Goal: Use online tool/utility: Utilize a website feature to perform a specific function

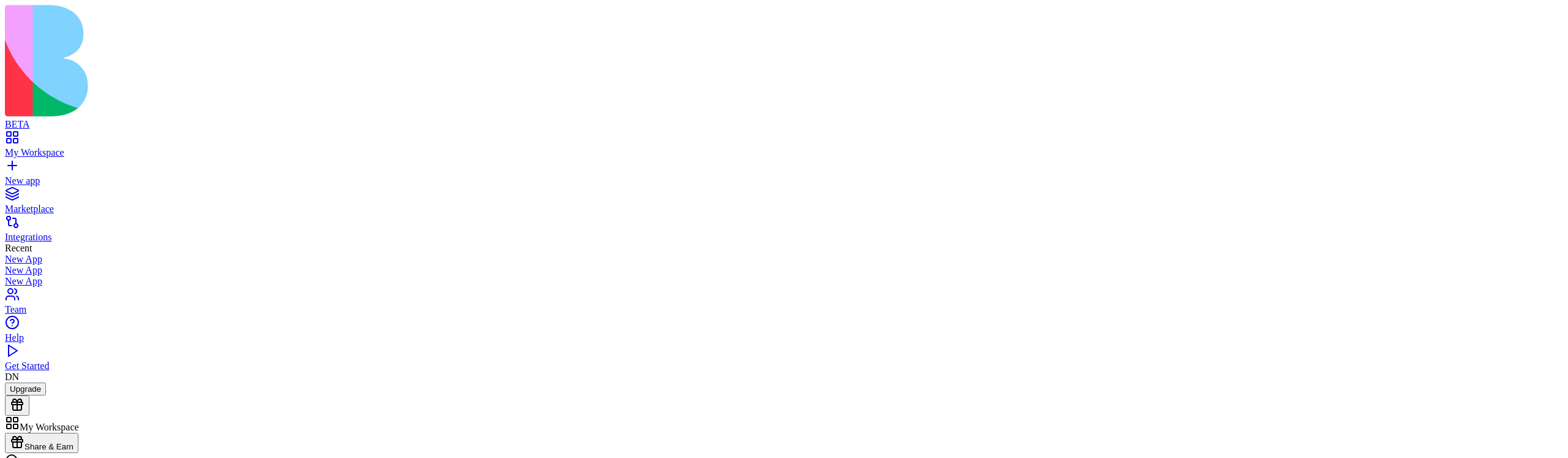
scroll to position [365, 0]
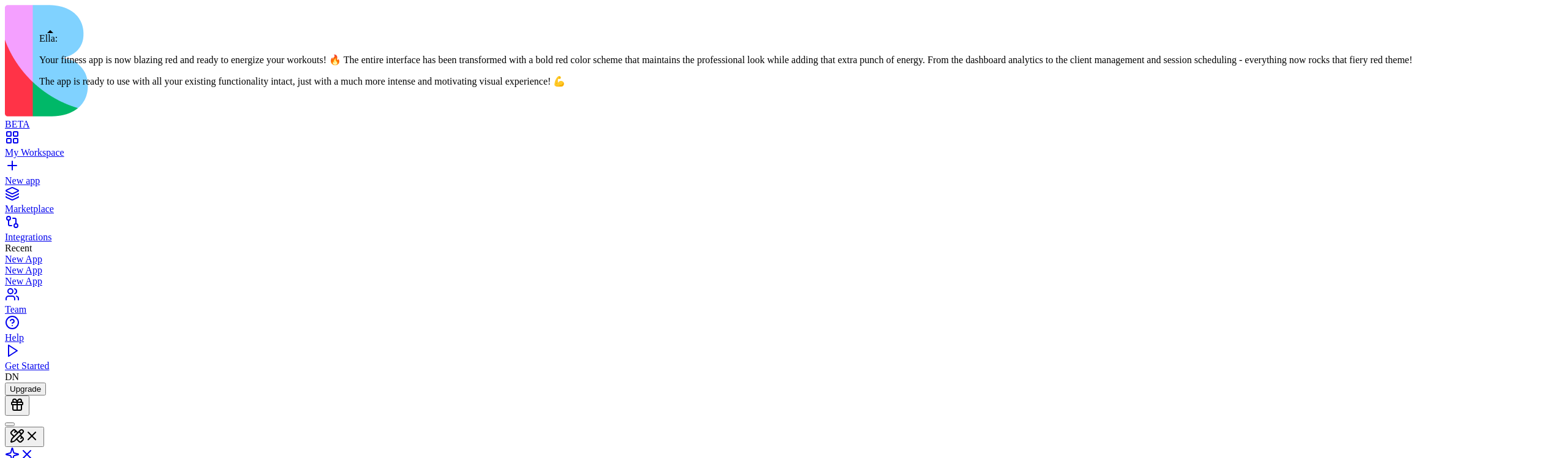
click at [10, 424] on div at bounding box center [10, 424] width 0 height 0
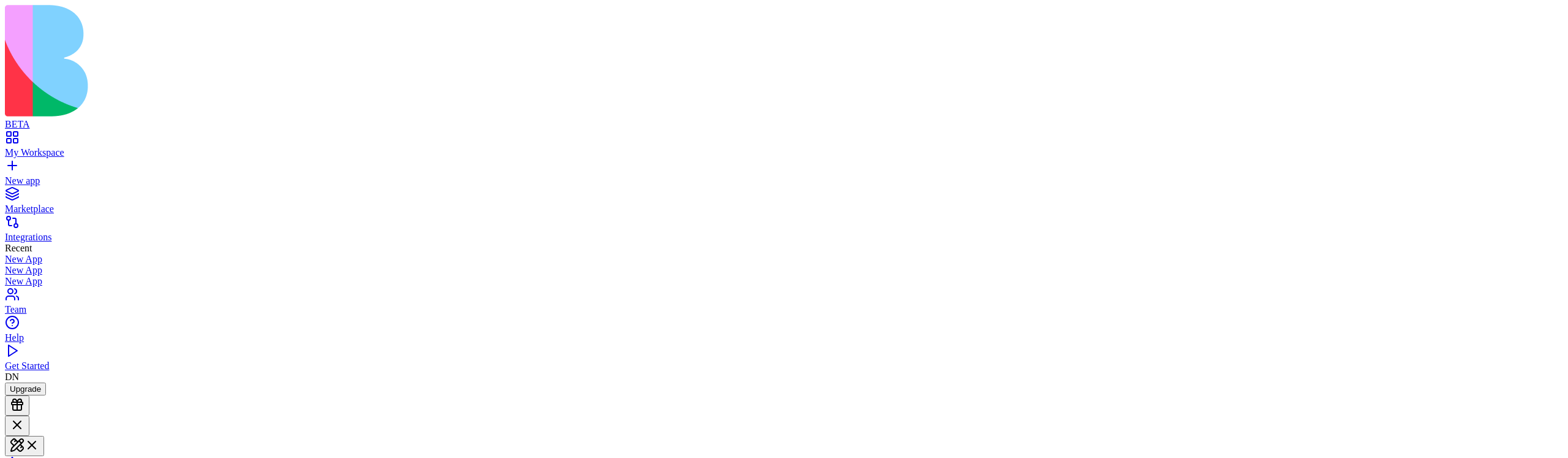
type textarea "**"
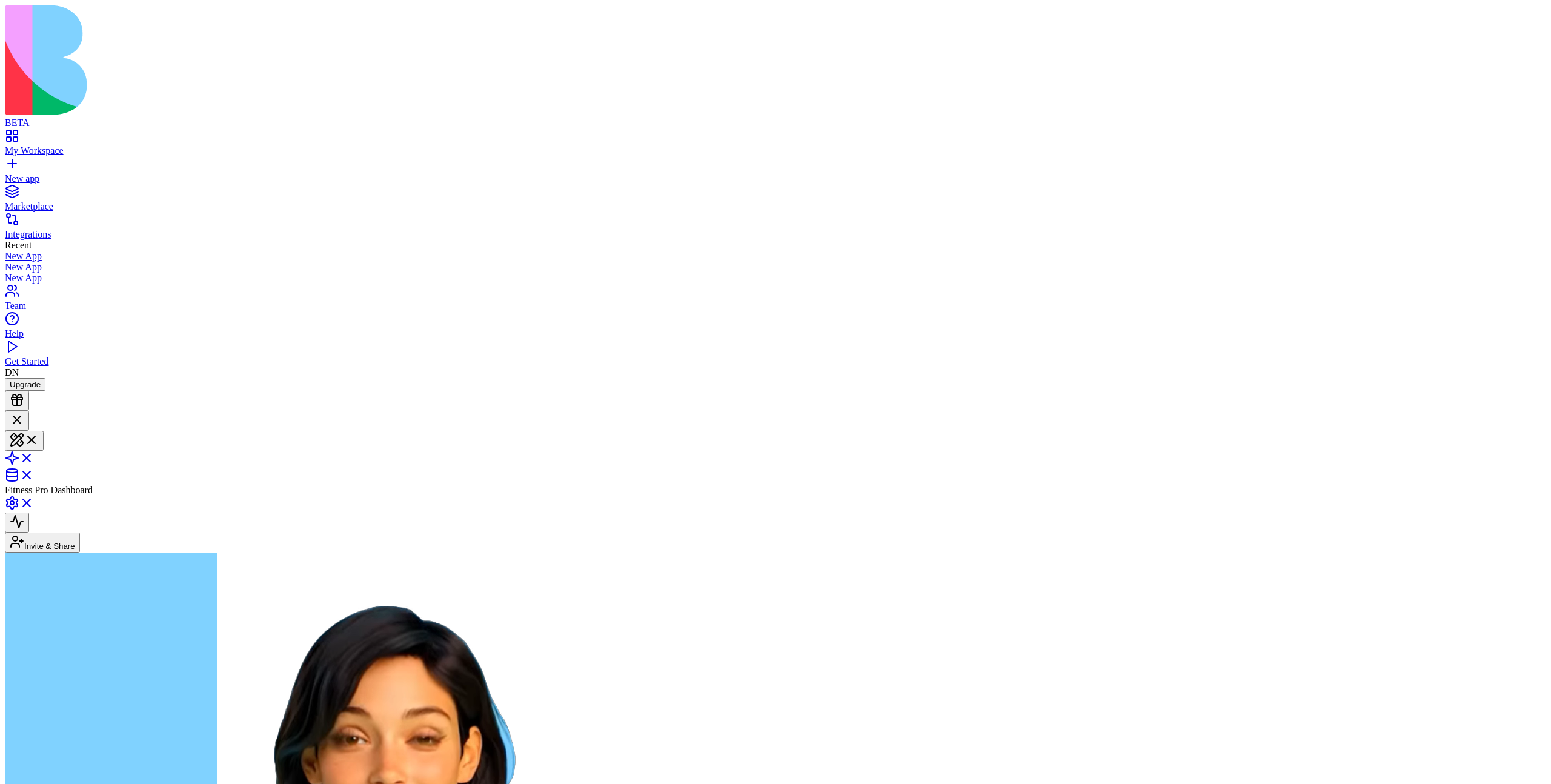
scroll to position [400, 0]
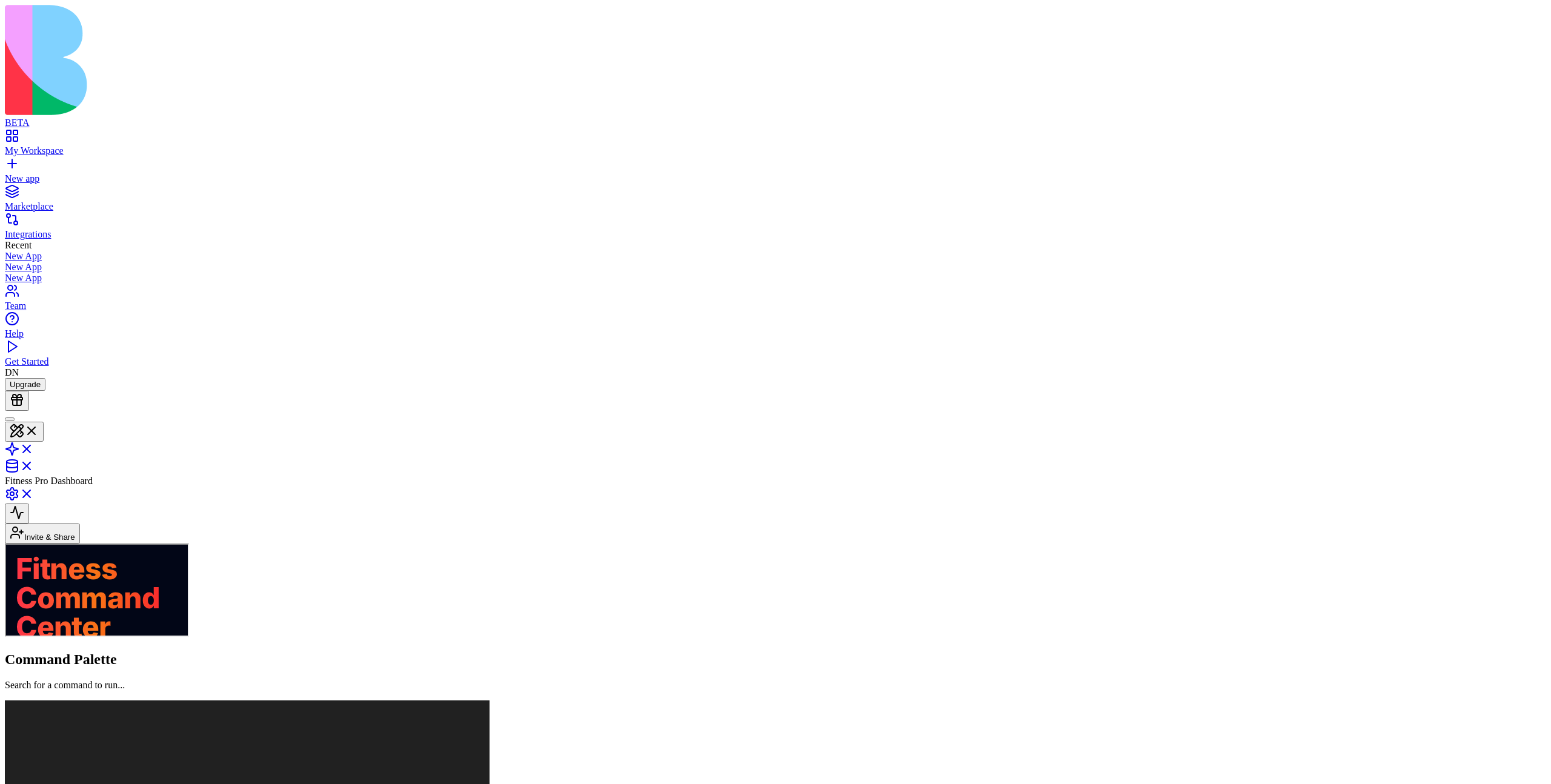
click at [53, 410] on header "Fitness Pro Dashboard Invite & Share" at bounding box center [775, 476] width 1541 height 132
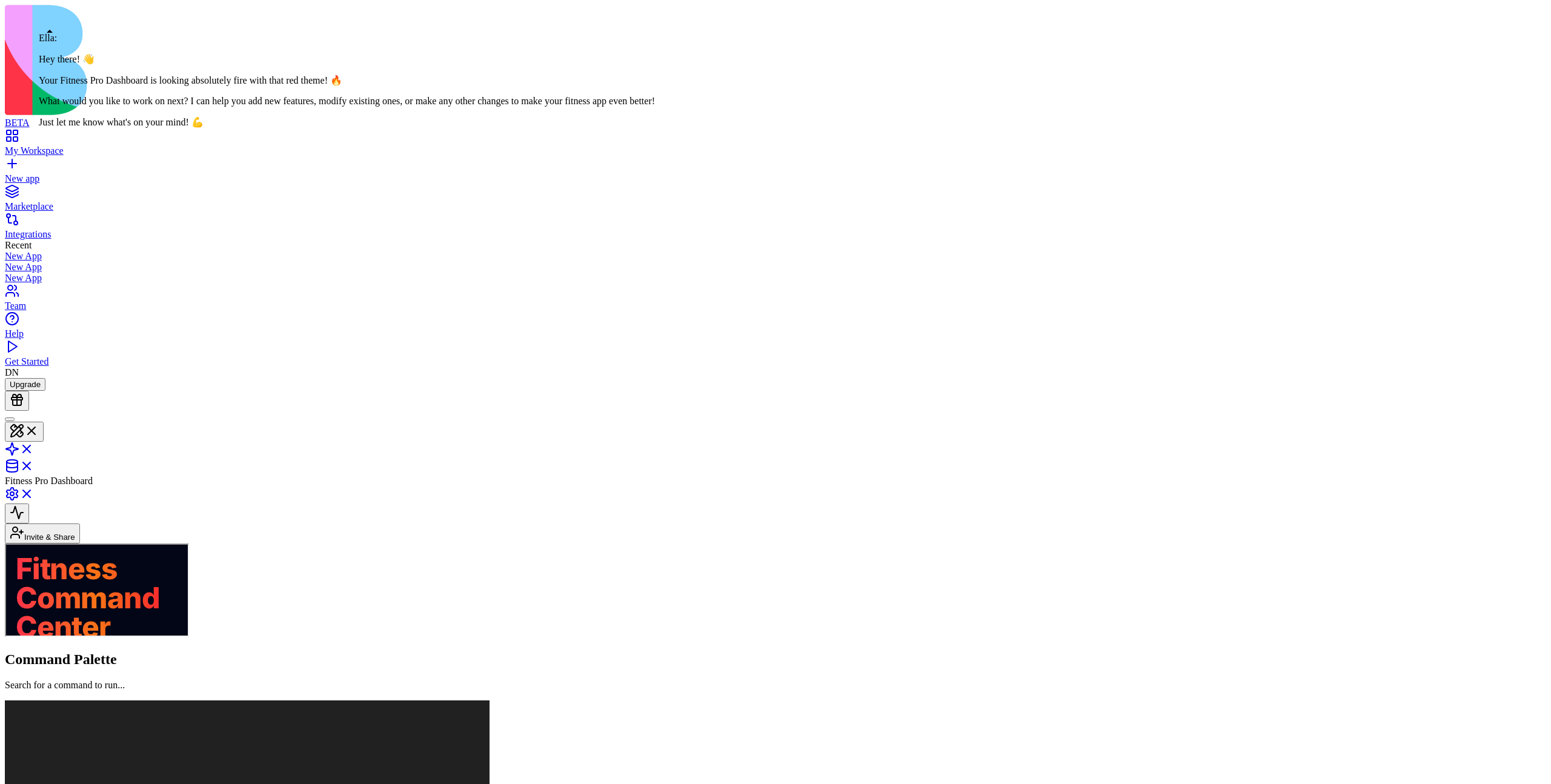
click at [10, 419] on div at bounding box center [10, 419] width 0 height 0
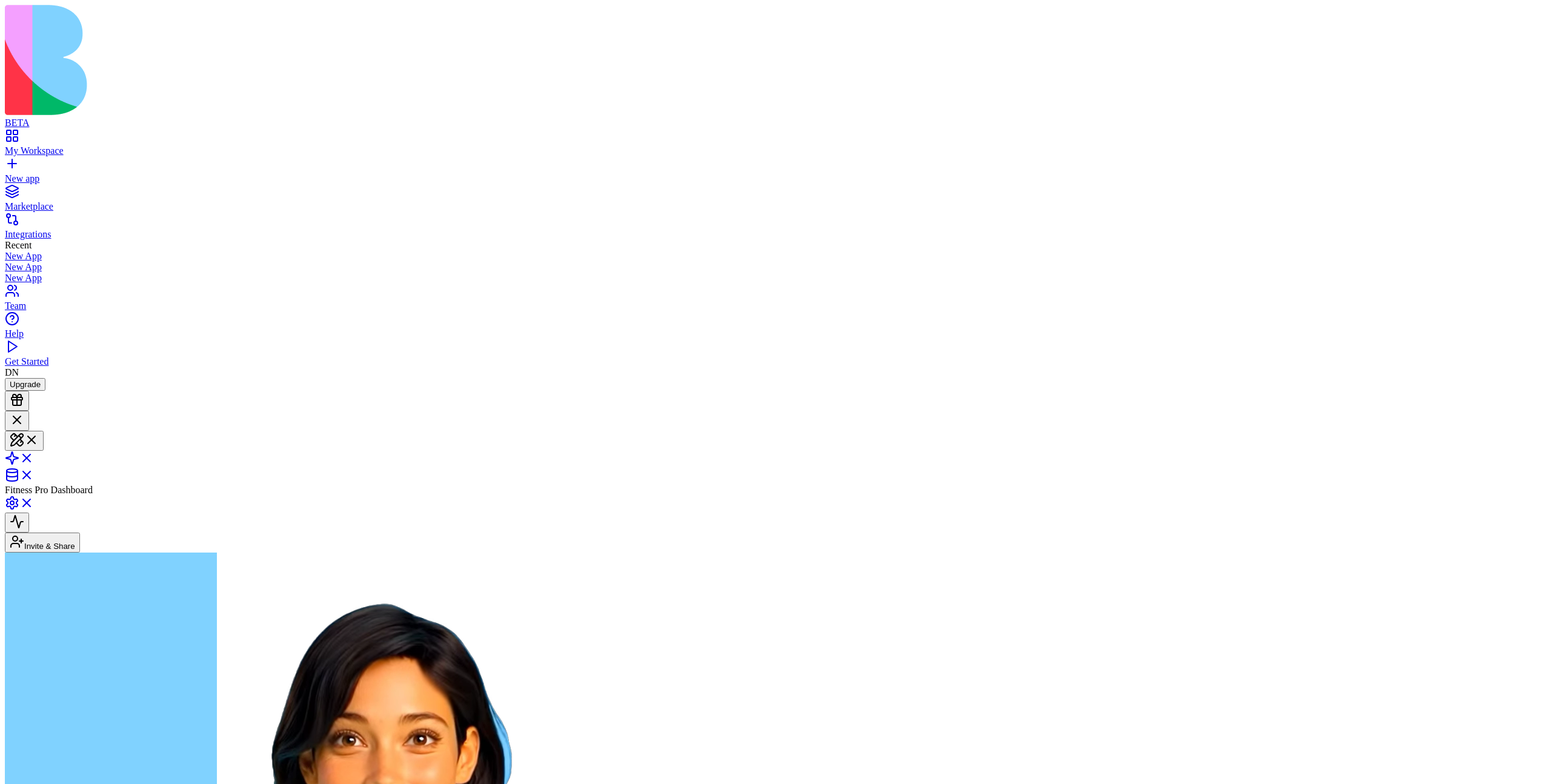
type textarea "**********"
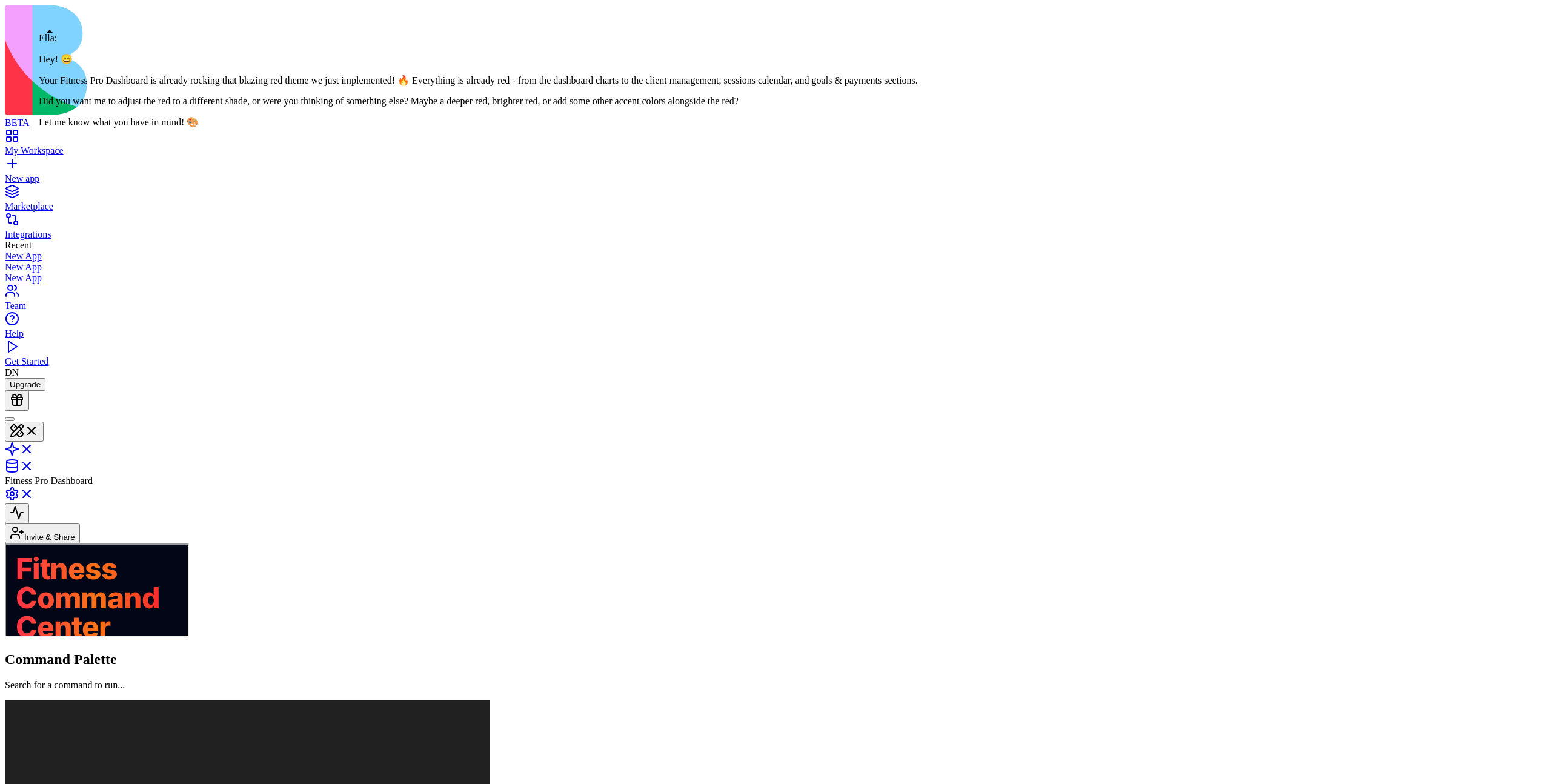
click at [10, 419] on div at bounding box center [10, 419] width 0 height 0
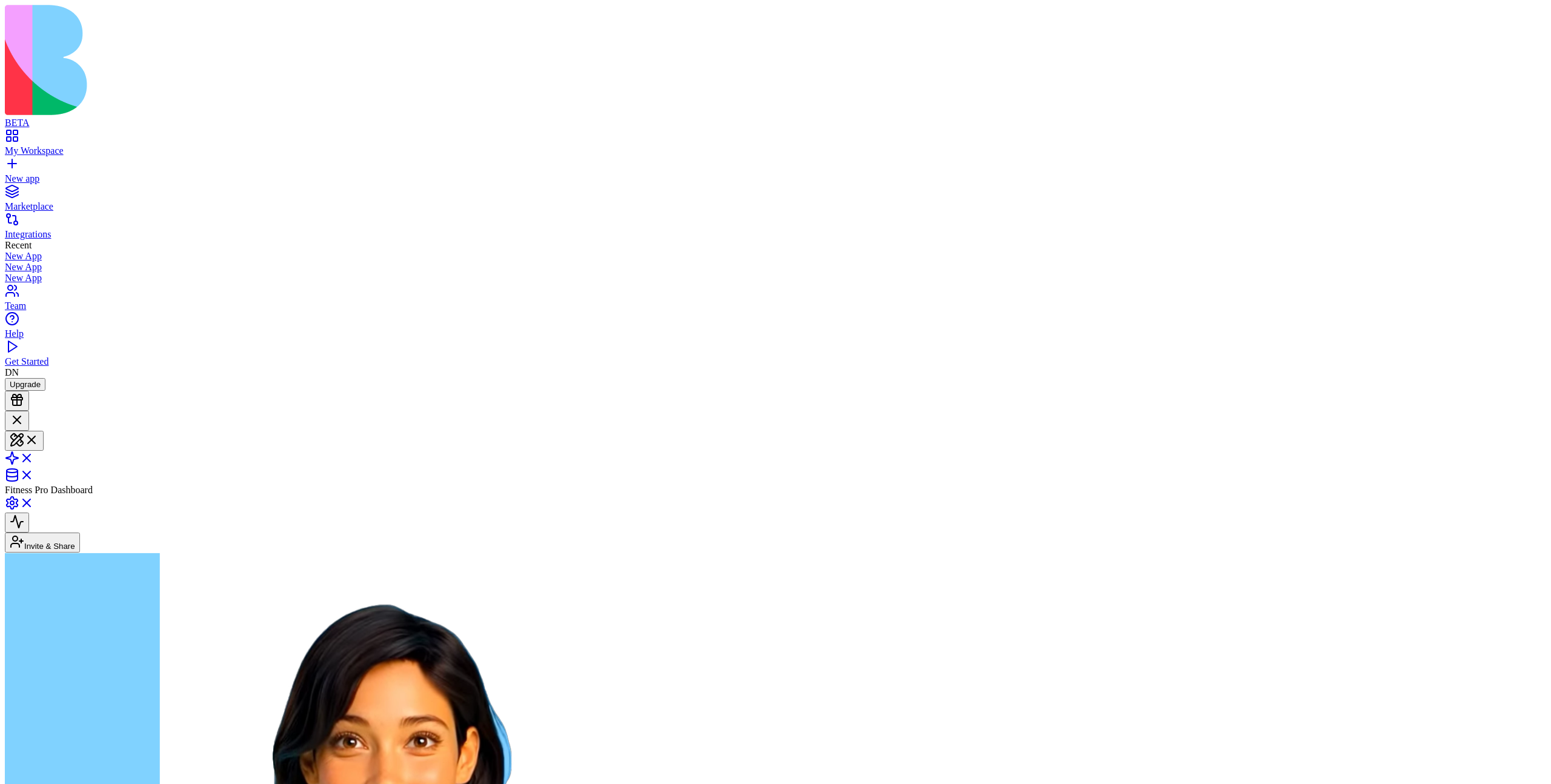
scroll to position [386, 0]
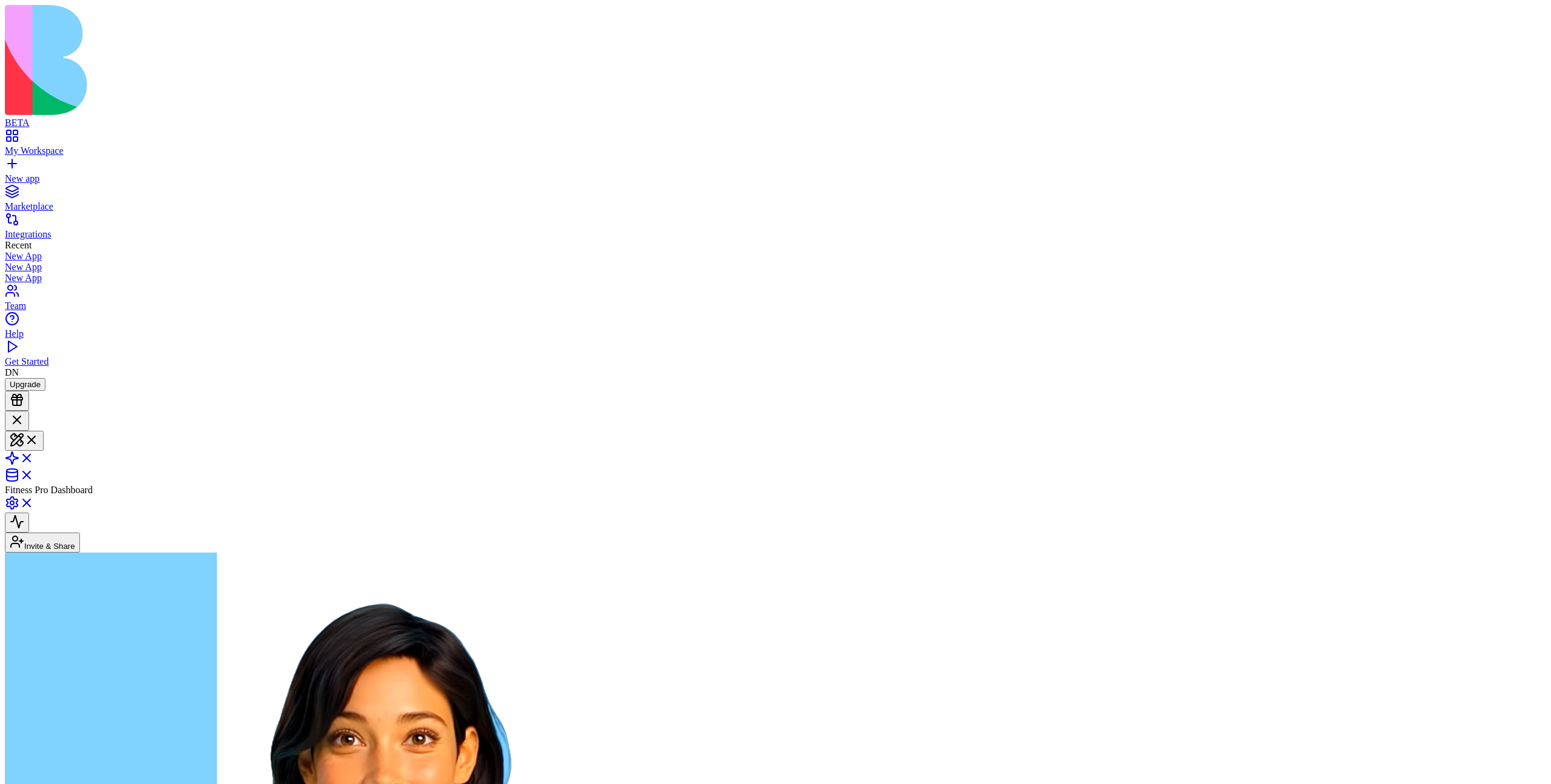
type textarea "**********"
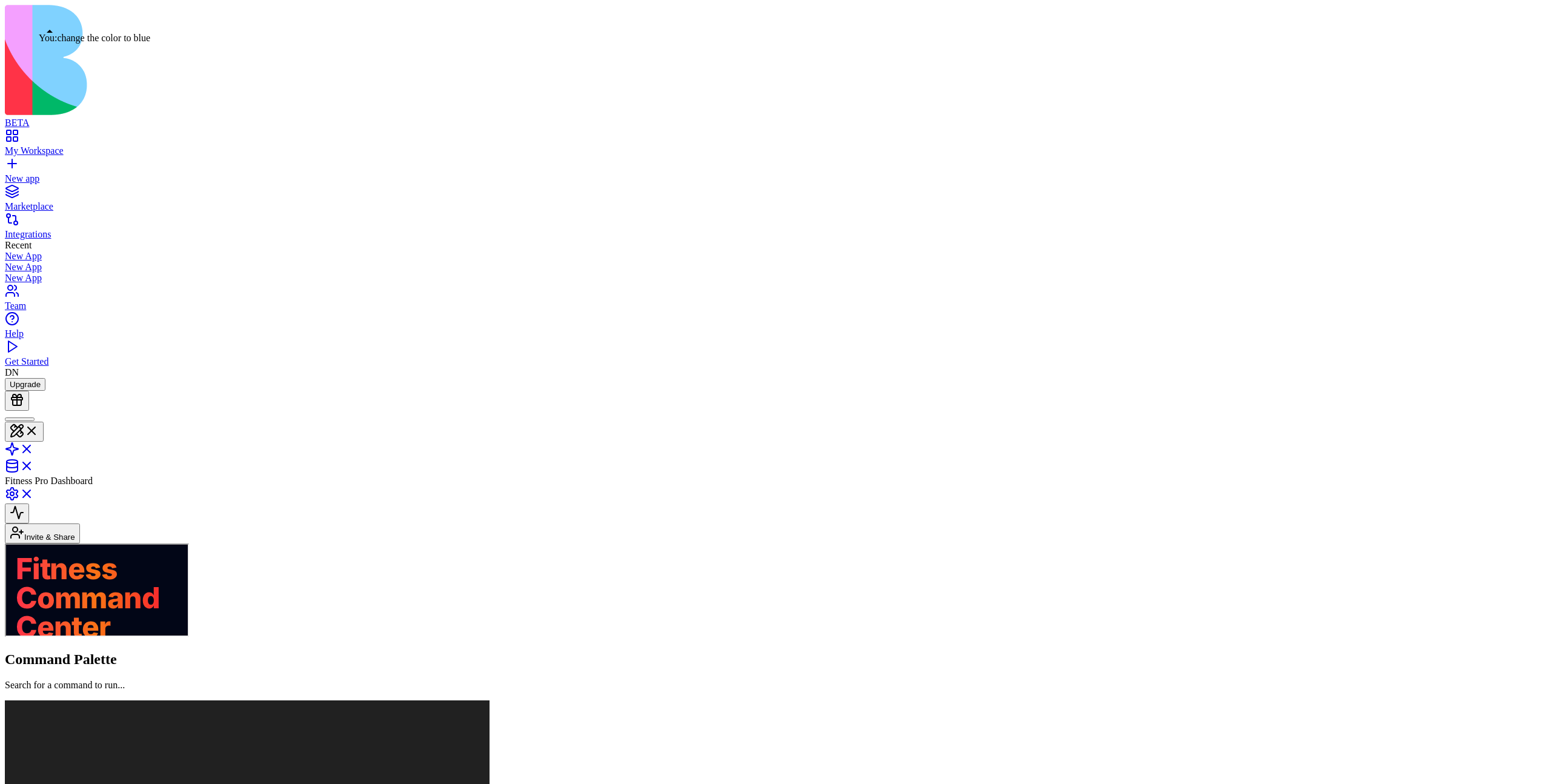
click at [30, 419] on div at bounding box center [19, 419] width 20 height 0
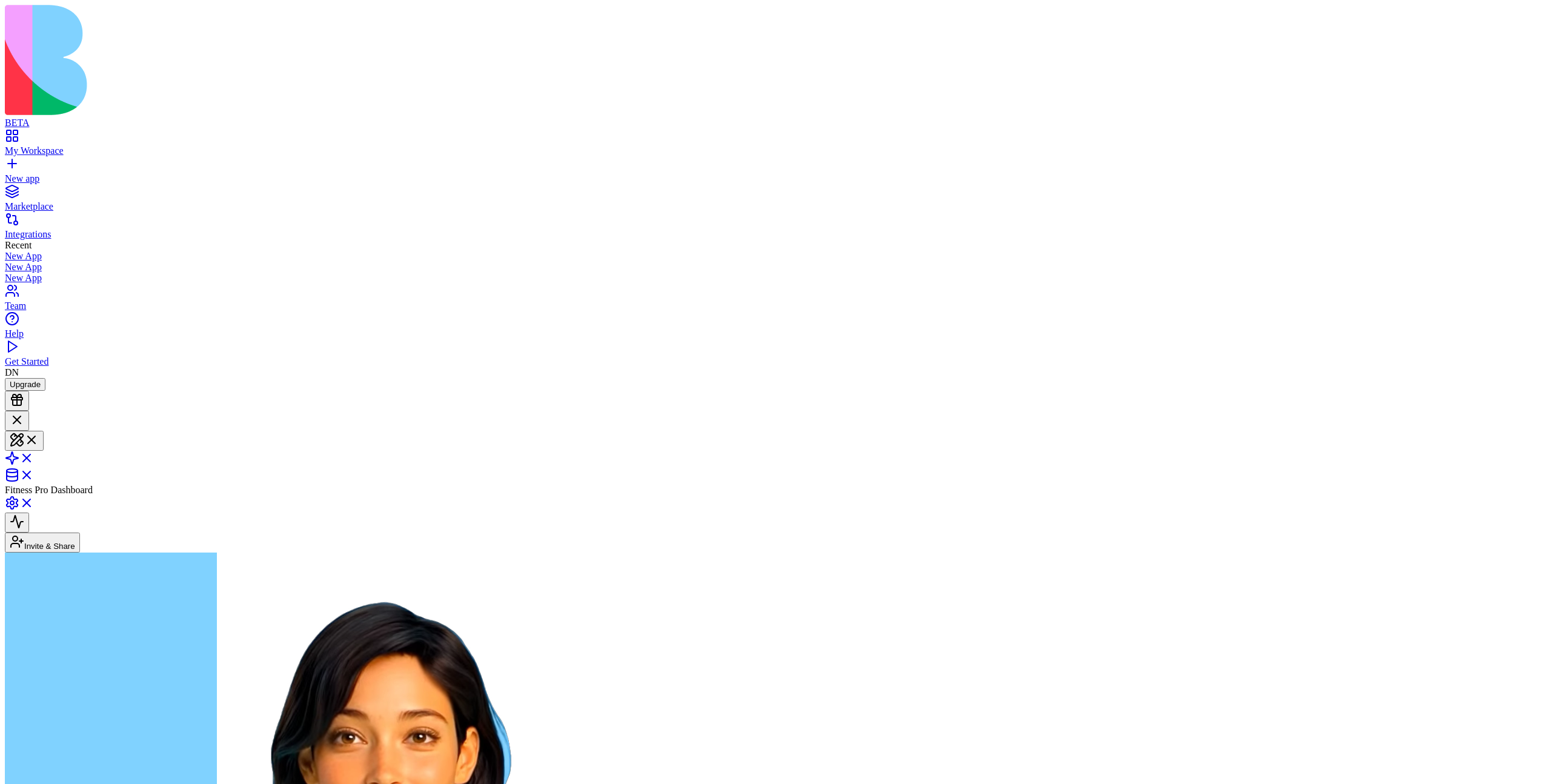
scroll to position [645, 0]
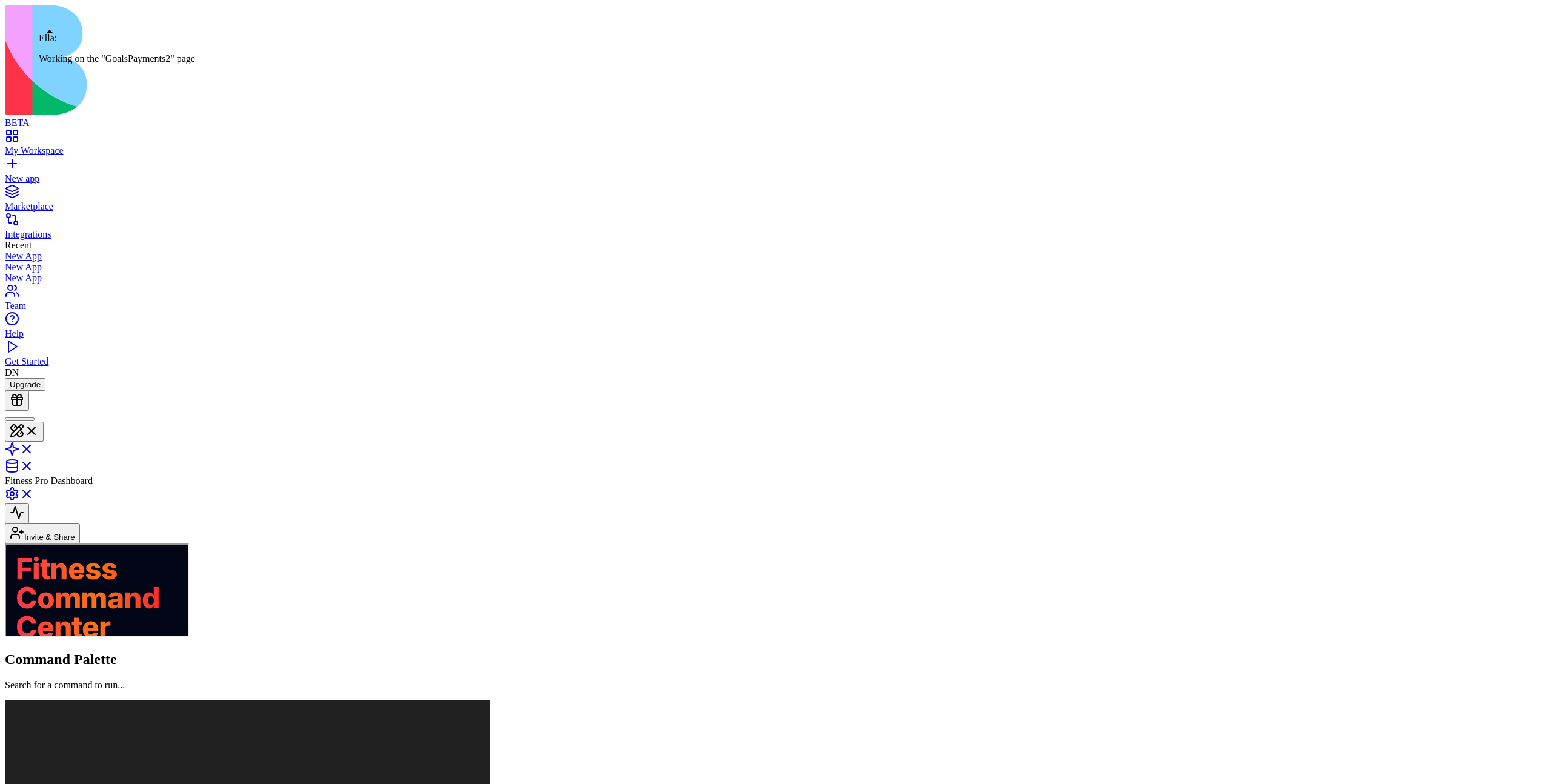
click at [30, 419] on div at bounding box center [19, 419] width 20 height 0
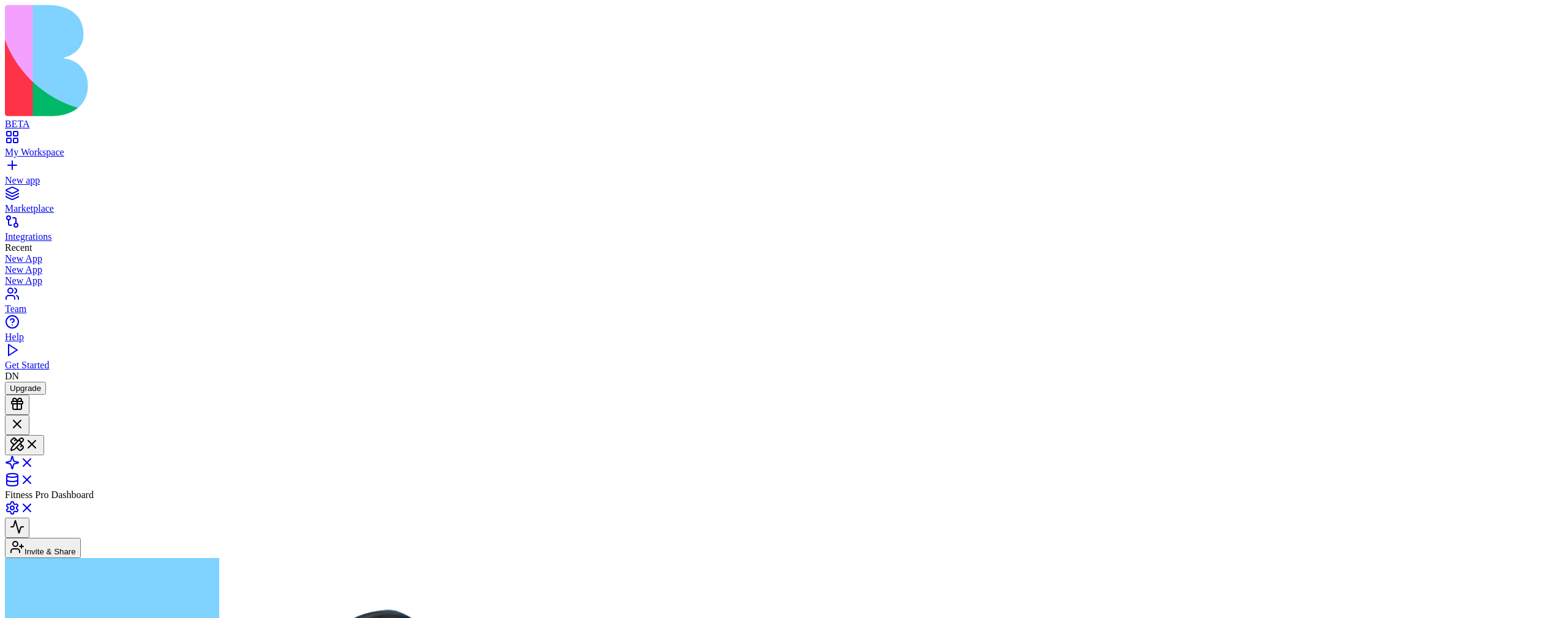
scroll to position [826, 0]
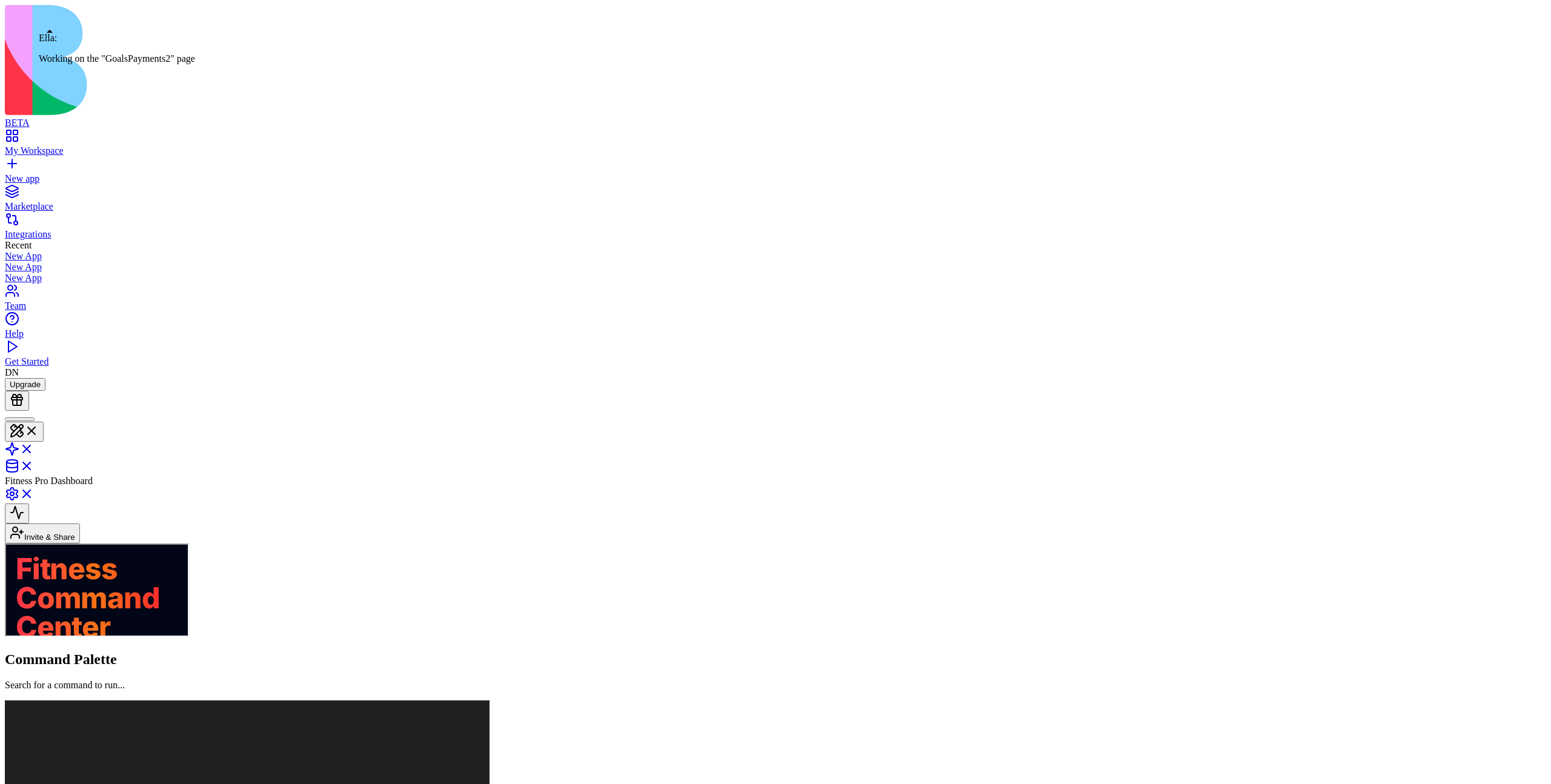
click at [30, 419] on div at bounding box center [19, 419] width 20 height 0
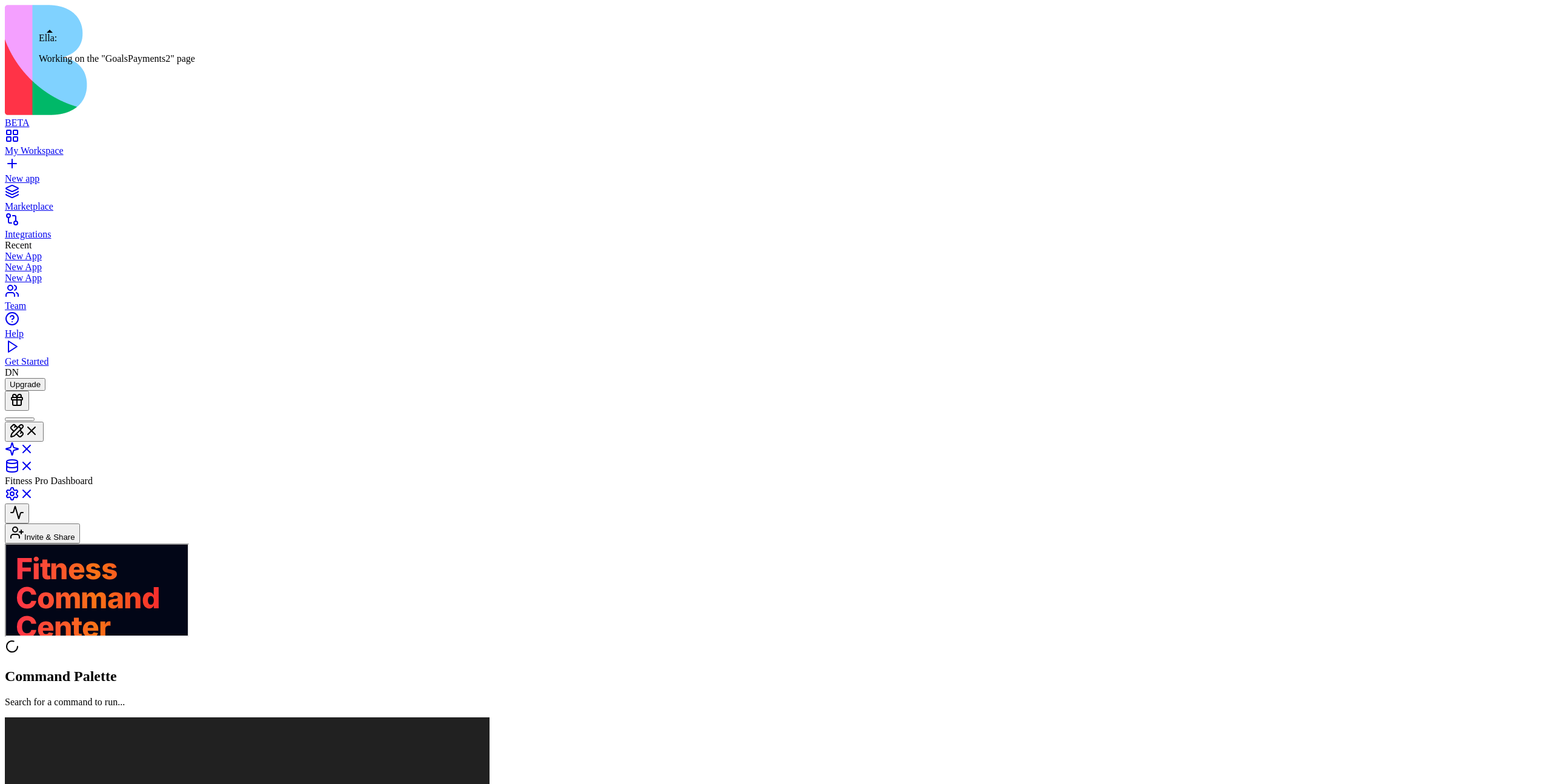
click at [30, 419] on div at bounding box center [19, 419] width 20 height 0
